Goal: Task Accomplishment & Management: Use online tool/utility

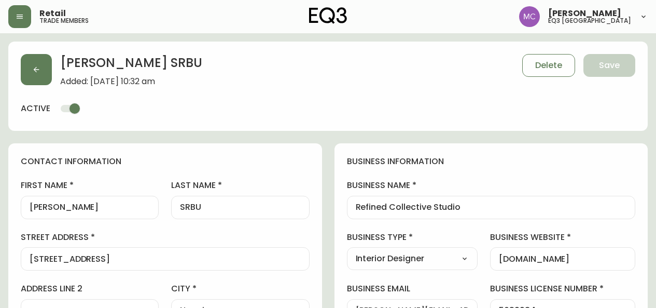
select select "BC"
select select "CA"
select select "CA_EN"
select select "Advertisement"
select select "Interior Designer"
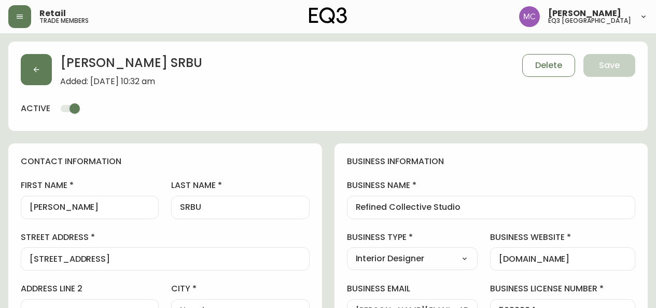
select select "cjw10z96p001r6gs00juufhhe"
select select "true"
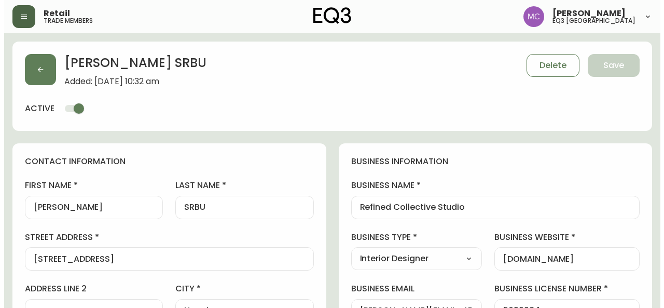
scroll to position [295, 0]
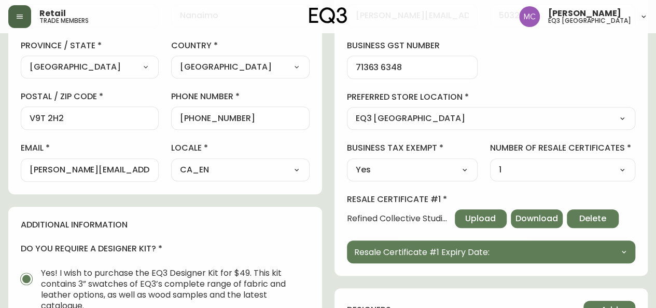
click at [16, 13] on icon "button" at bounding box center [20, 16] width 8 height 8
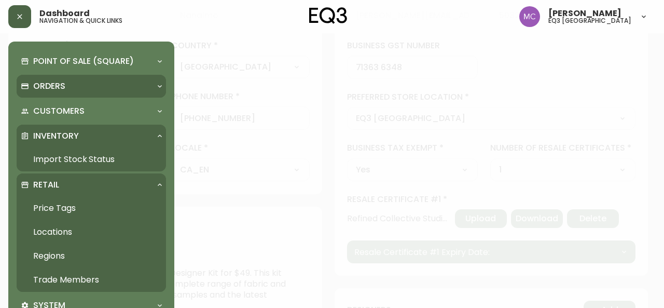
scroll to position [295, 0]
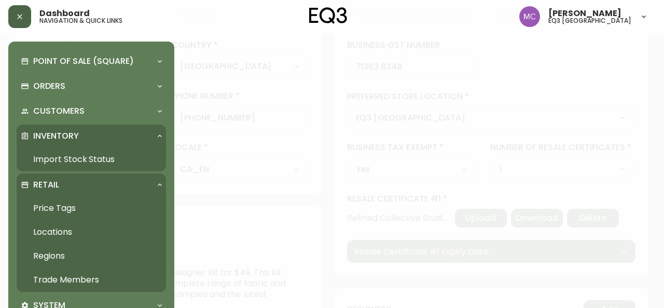
click at [69, 155] on link "Import Stock Status" at bounding box center [91, 159] width 149 height 24
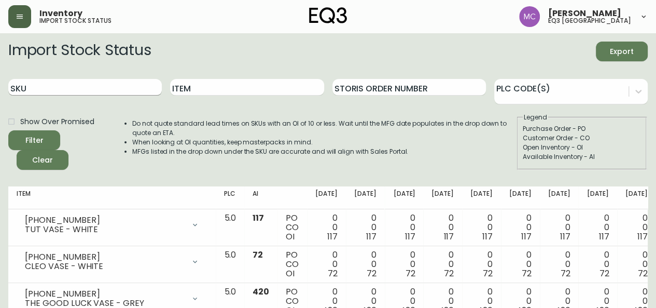
click at [63, 93] on input "SKU" at bounding box center [85, 87] width 154 height 17
paste input "[PHONE_NUMBER]"
type input "[PHONE_NUMBER]"
click at [8, 130] on button "Filter" at bounding box center [34, 140] width 52 height 20
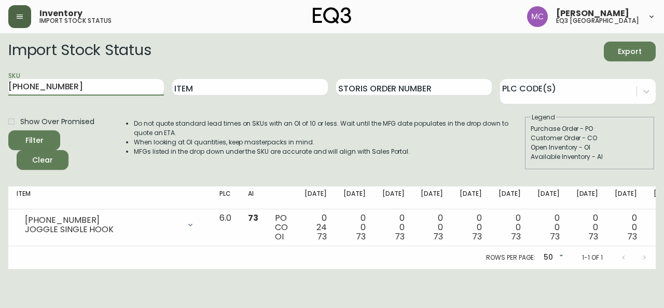
drag, startPoint x: 84, startPoint y: 84, endPoint x: 3, endPoint y: 77, distance: 80.7
click at [3, 77] on main "Import Stock Status Export SKU [PHONE_NUMBER] Item Storis Order Number PLC Code…" at bounding box center [332, 151] width 664 height 236
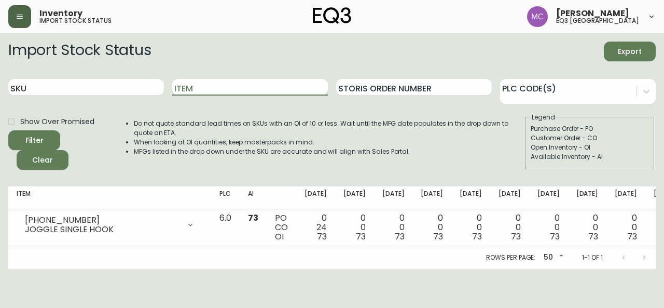
click at [248, 85] on input "Item" at bounding box center [250, 87] width 156 height 17
type input "tide"
click at [8, 130] on button "Filter" at bounding box center [34, 140] width 52 height 20
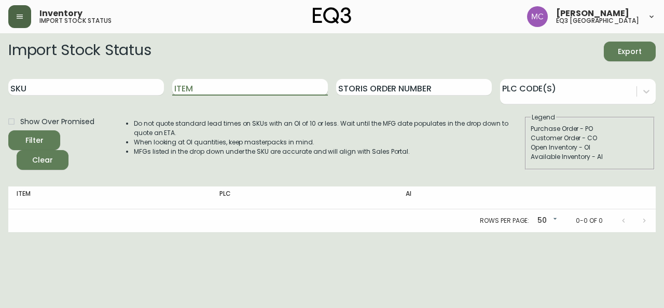
click at [201, 92] on input "Item" at bounding box center [250, 87] width 156 height 17
click at [199, 91] on input "Item" at bounding box center [250, 87] width 156 height 17
click at [90, 82] on input "SKU" at bounding box center [86, 87] width 156 height 17
click at [200, 89] on input "Item" at bounding box center [250, 87] width 156 height 17
type input "tide"
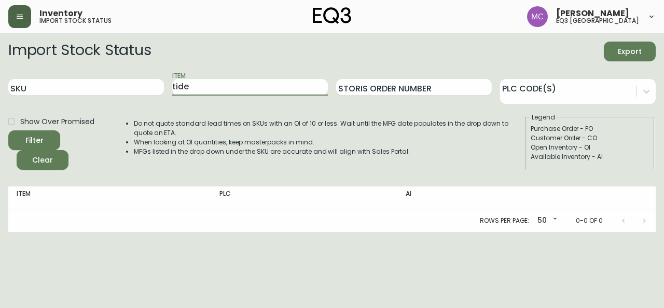
click at [8, 130] on button "Filter" at bounding box center [34, 140] width 52 height 20
click at [25, 84] on input "SKU" at bounding box center [86, 87] width 156 height 17
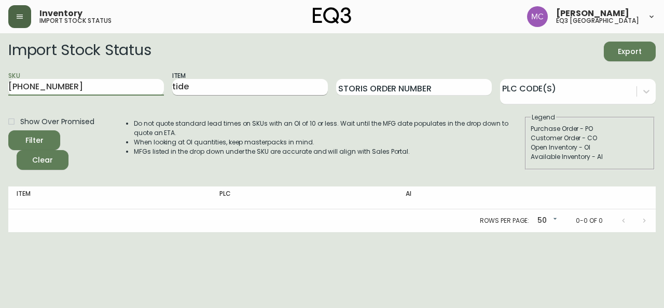
type input "[PHONE_NUMBER]"
click at [209, 86] on input "tide" at bounding box center [250, 87] width 156 height 17
type input "t"
click at [8, 130] on button "Filter" at bounding box center [34, 140] width 52 height 20
click at [58, 89] on input "[PHONE_NUMBER]" at bounding box center [86, 87] width 156 height 17
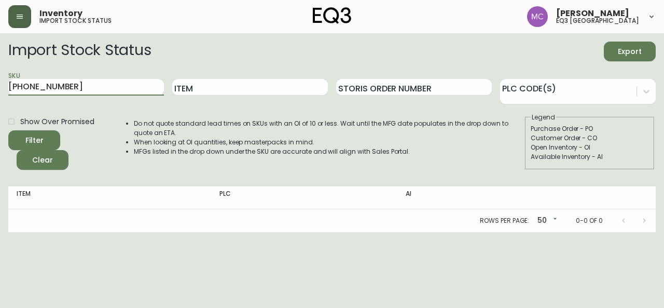
drag, startPoint x: 58, startPoint y: 89, endPoint x: 0, endPoint y: 71, distance: 60.4
click at [0, 71] on main "Import Stock Status Export SKU [PHONE_NUMBER] Item Storis Order Number PLC Code…" at bounding box center [332, 132] width 664 height 199
click at [0, 84] on main "Import Stock Status Export SKU [PHONE_NUMBER] Item Storis Order Number PLC Code…" at bounding box center [332, 132] width 664 height 199
